Goal: Task Accomplishment & Management: Manage account settings

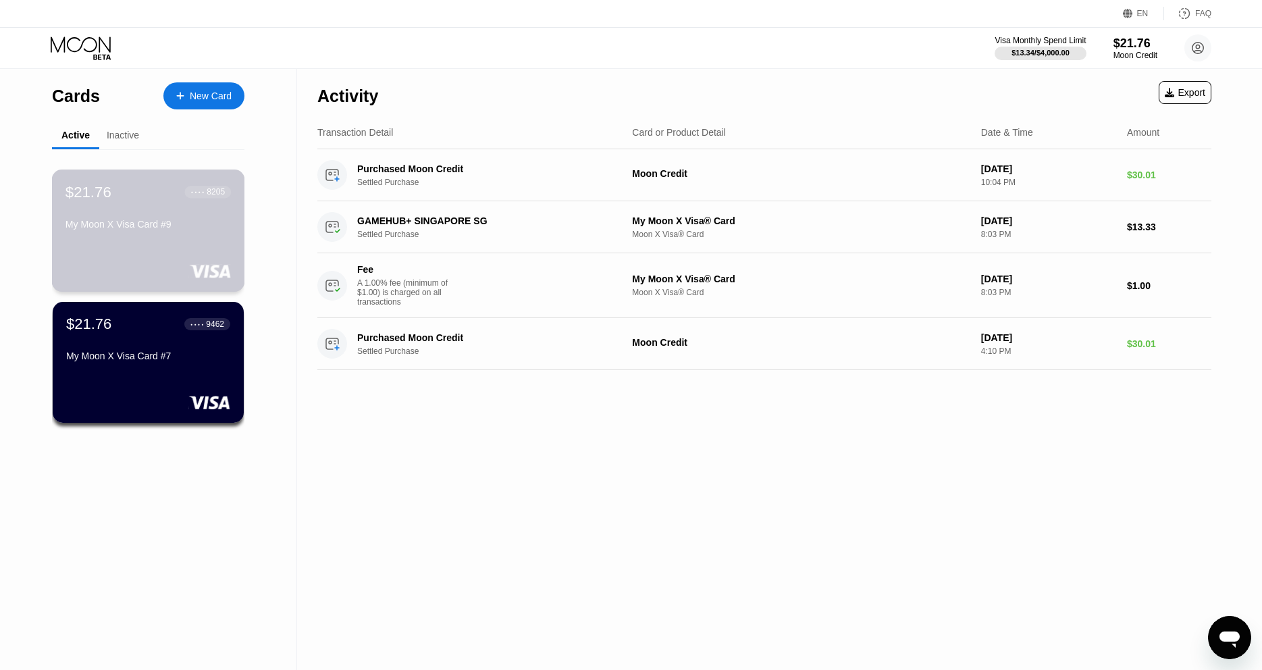
click at [134, 201] on div "$21.76 ● ● ● ● 8205" at bounding box center [147, 192] width 165 height 18
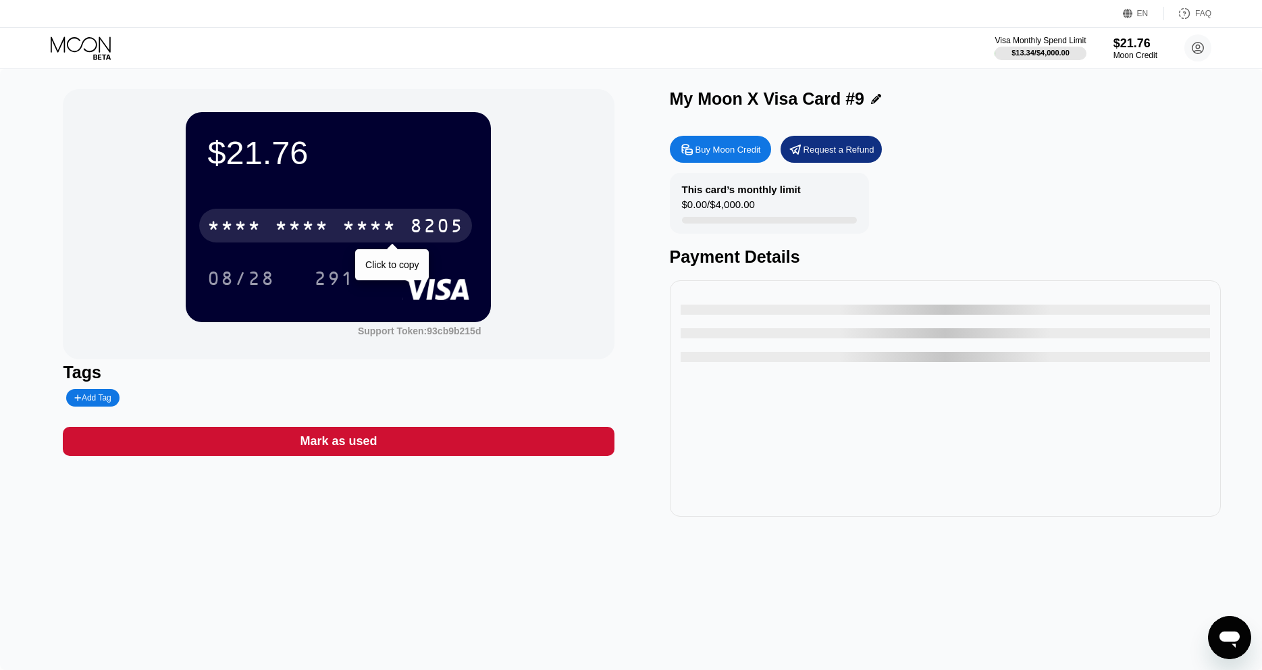
click at [402, 242] on div "* * * * * * * * * * * * 8205" at bounding box center [335, 226] width 273 height 34
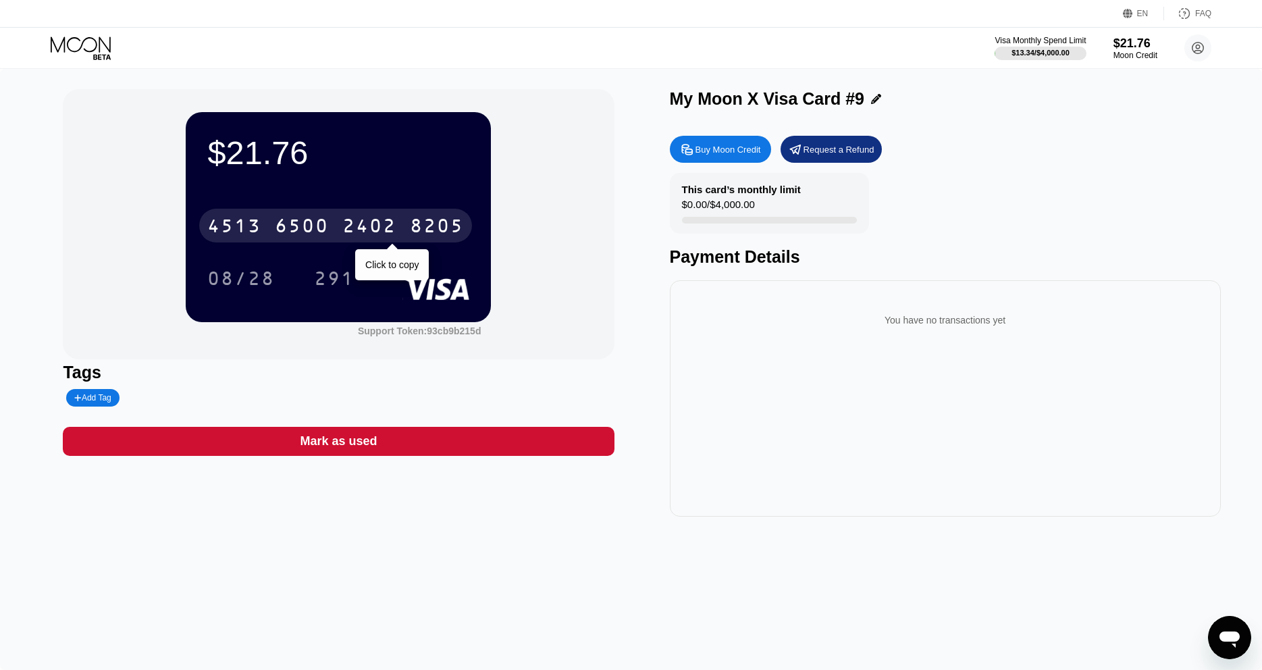
click at [280, 221] on div "6500" at bounding box center [302, 228] width 54 height 22
click at [306, 211] on div "* * * * * * * * * * * * 8205" at bounding box center [335, 226] width 273 height 34
